Goal: Task Accomplishment & Management: Use online tool/utility

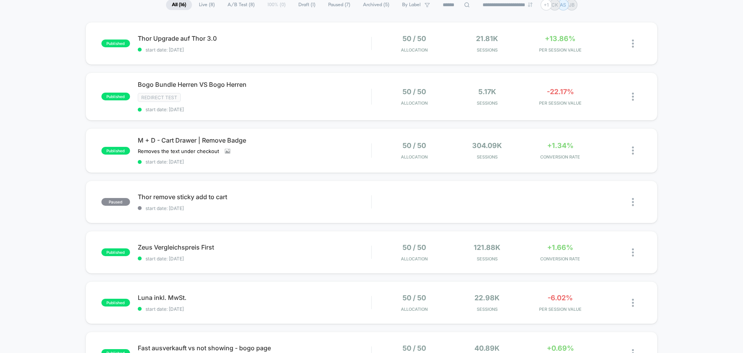
scroll to position [77, 0]
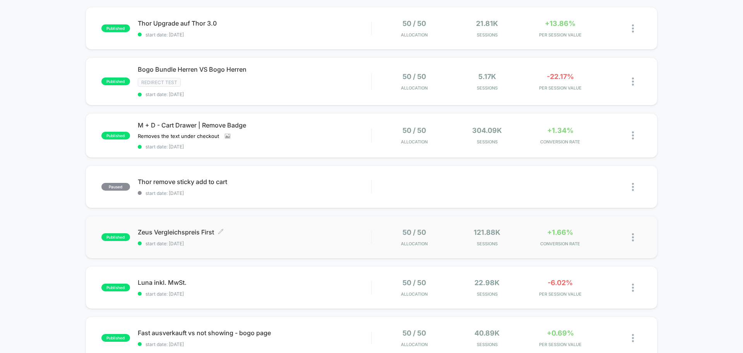
click at [245, 235] on span "Zeus Vergleichspreis First Click to edit experience details" at bounding box center [254, 232] width 233 height 8
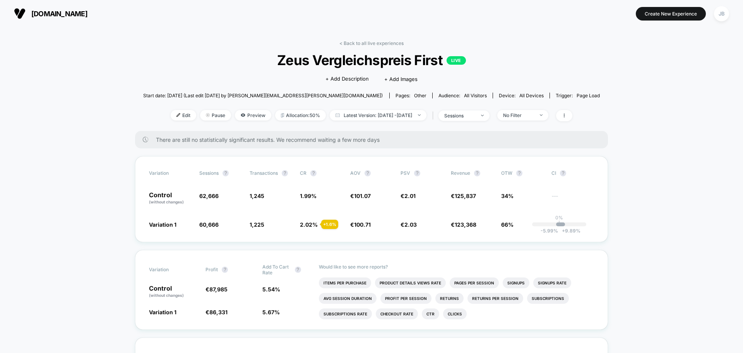
click at [62, 13] on span "[DOMAIN_NAME]" at bounding box center [59, 14] width 56 height 8
